Goal: Navigation & Orientation: Find specific page/section

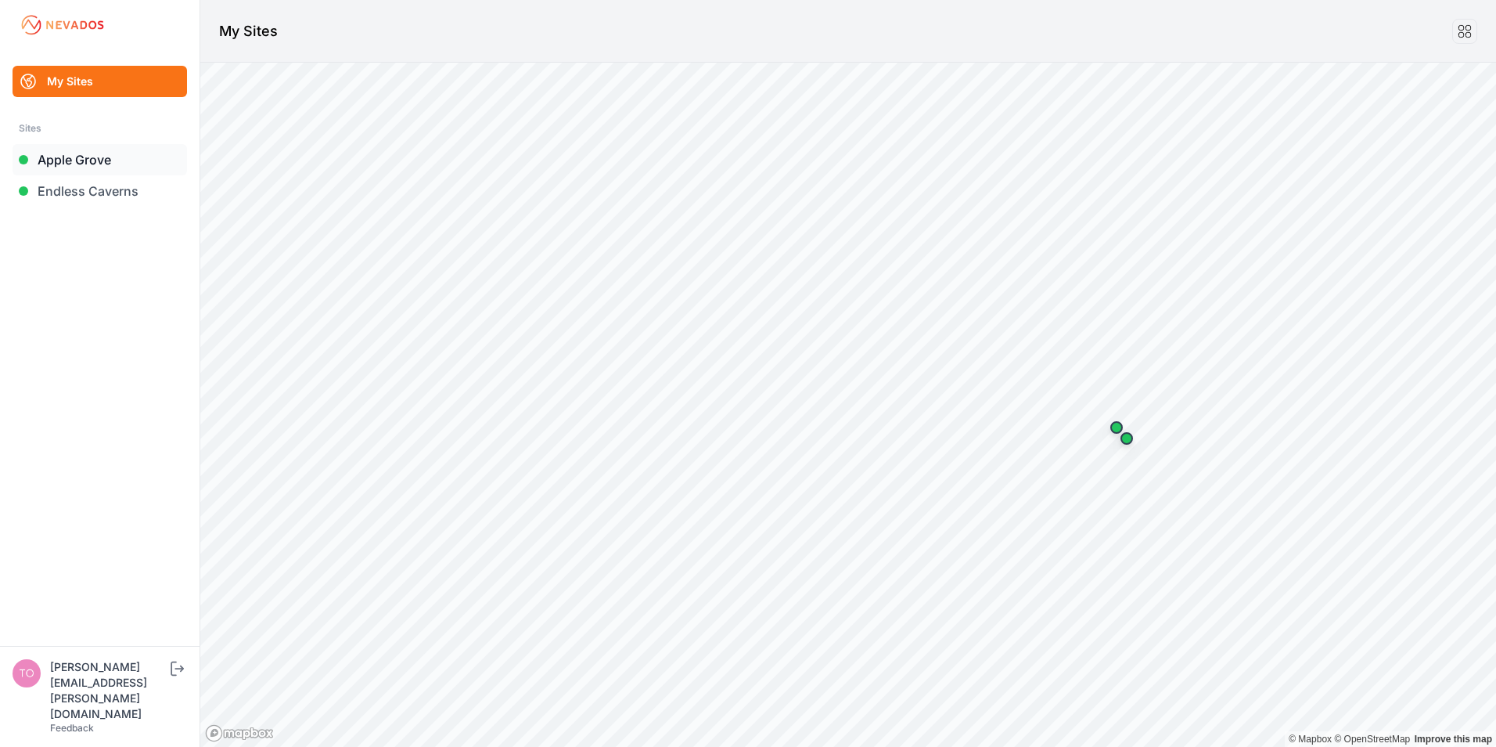
click at [83, 162] on link "Apple Grove" at bounding box center [100, 159] width 175 height 31
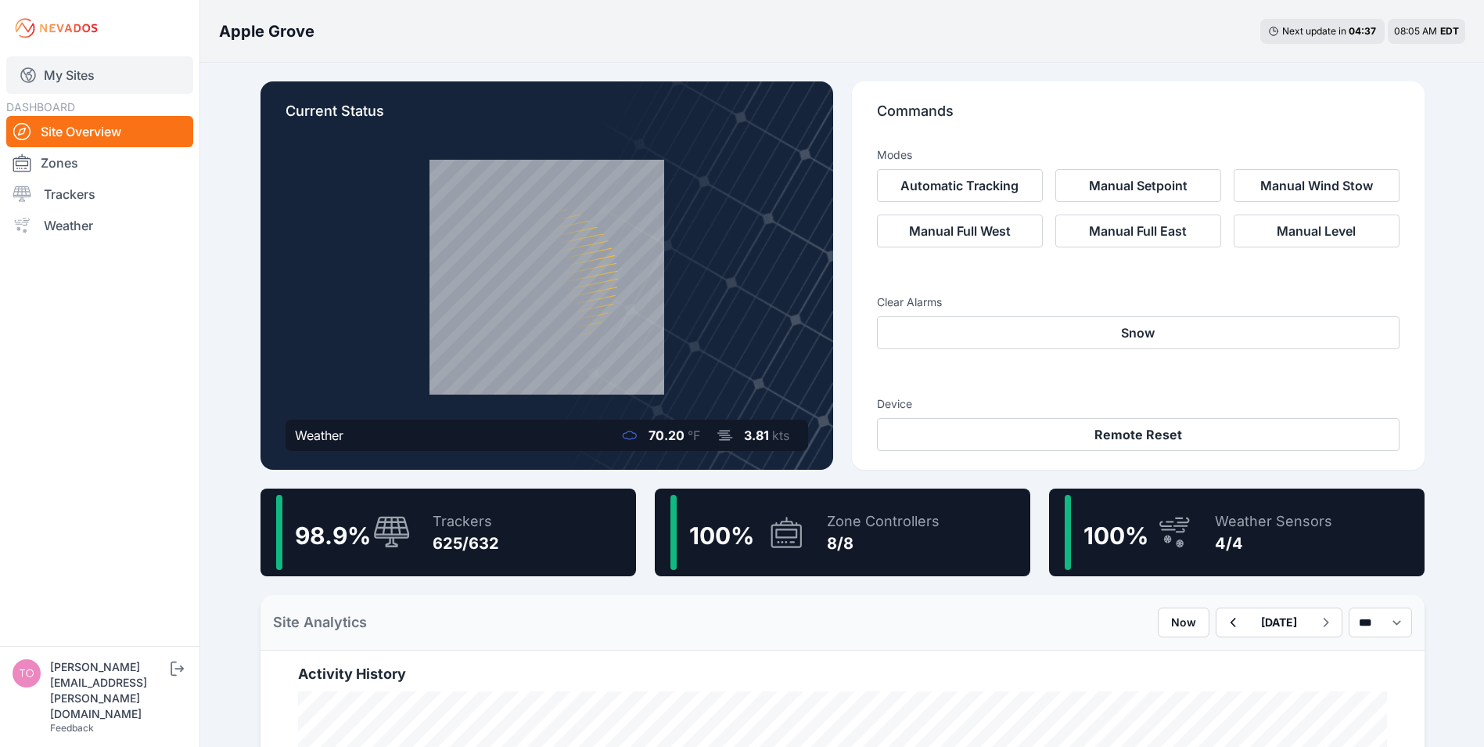
click at [70, 75] on link "My Sites" at bounding box center [99, 75] width 187 height 38
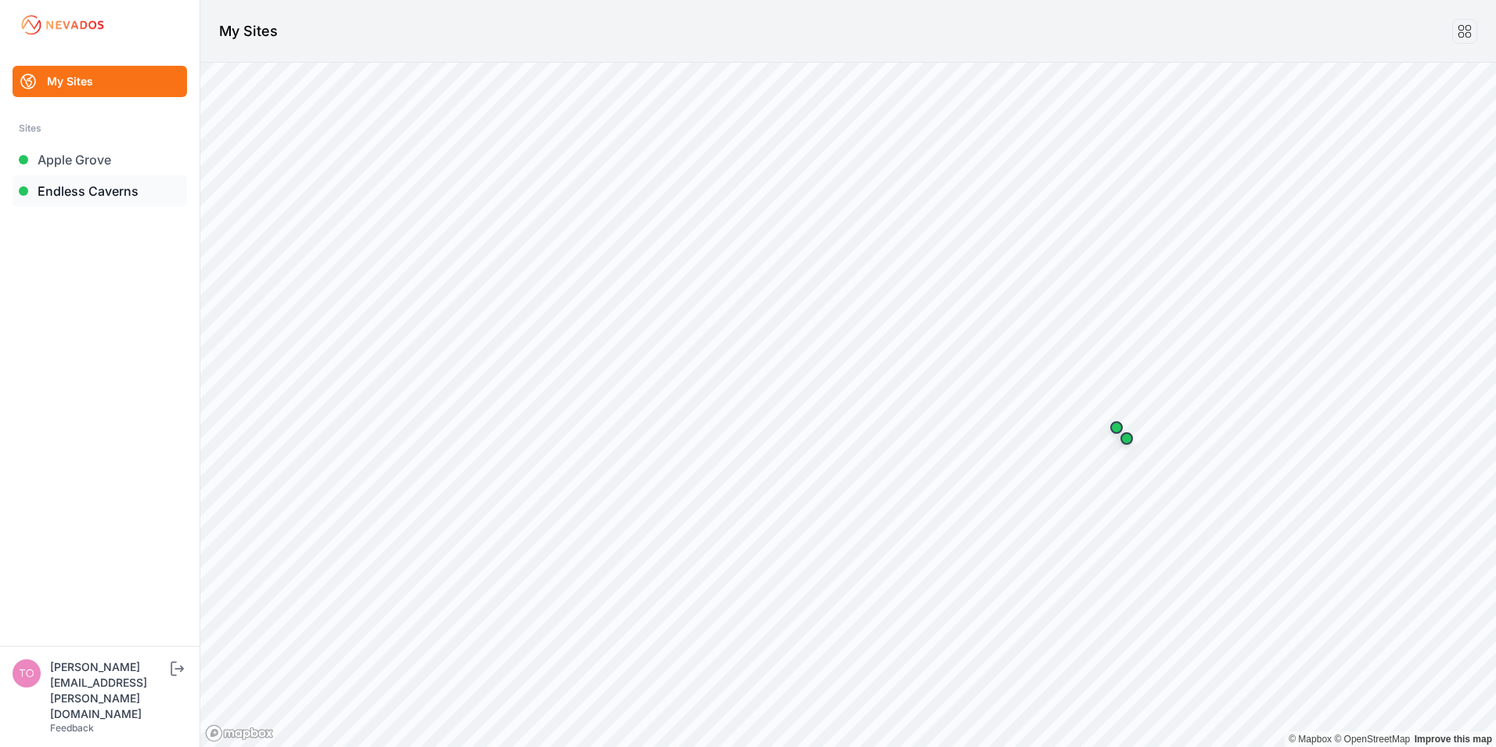
click at [86, 195] on link "Endless Caverns" at bounding box center [100, 190] width 175 height 31
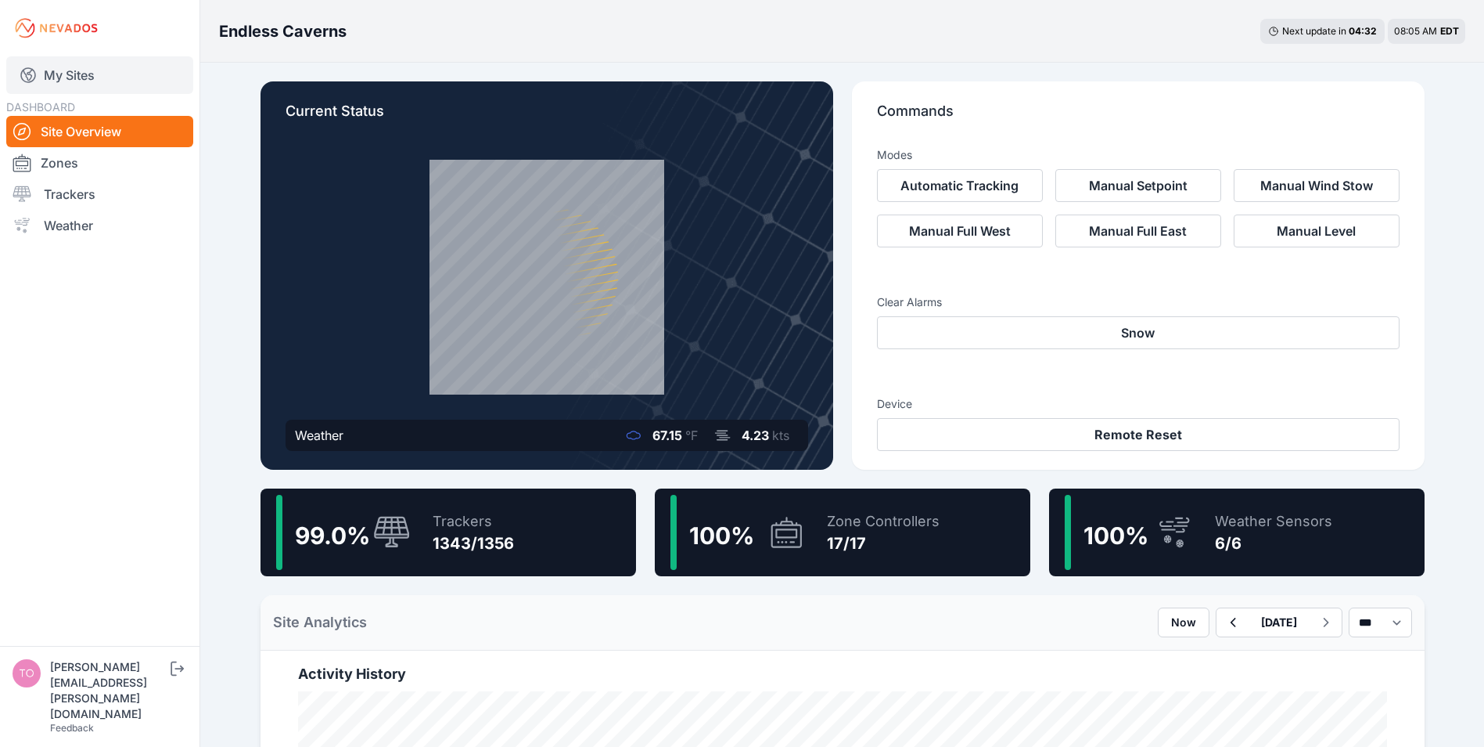
click at [63, 70] on link "My Sites" at bounding box center [99, 75] width 187 height 38
